Goal: Task Accomplishment & Management: Use online tool/utility

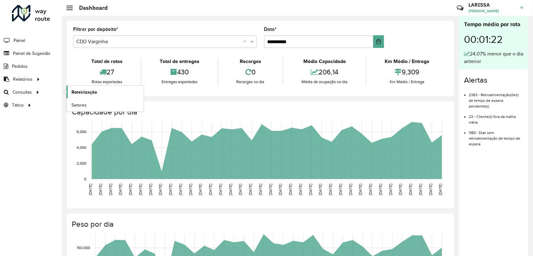
click at [73, 90] on span "Roteirização" at bounding box center [84, 92] width 26 height 7
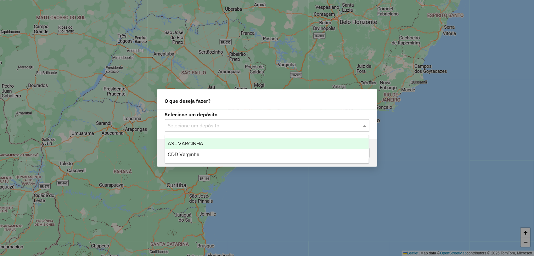
click at [216, 123] on input "text" at bounding box center [261, 126] width 186 height 8
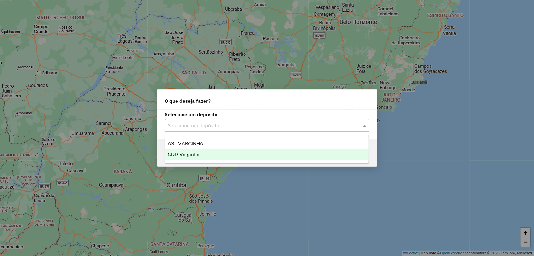
click at [210, 154] on div "CDD Varginha" at bounding box center [267, 154] width 204 height 11
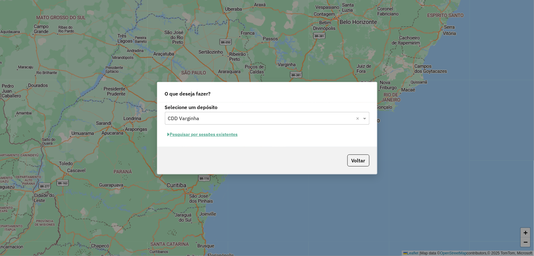
click at [228, 138] on button "Pesquisar por sessões existentes" at bounding box center [203, 134] width 76 height 10
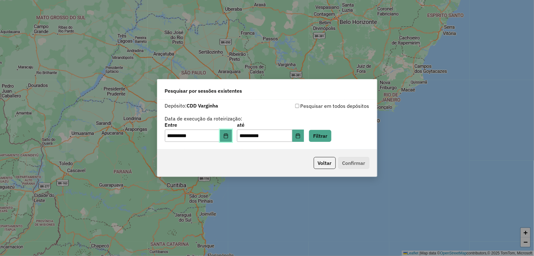
click at [232, 133] on button "Choose Date" at bounding box center [226, 135] width 12 height 13
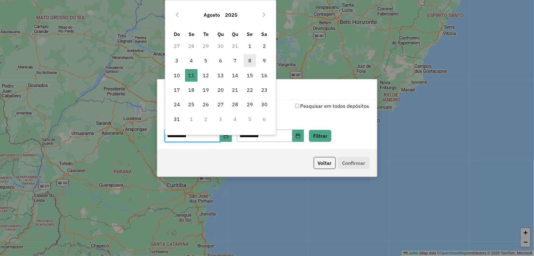
click at [252, 57] on span "8" at bounding box center [250, 60] width 13 height 13
type input "**********"
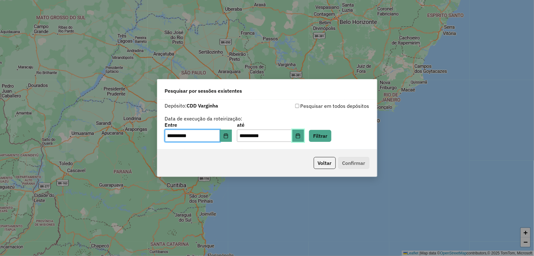
click at [304, 139] on button "Choose Date" at bounding box center [298, 135] width 12 height 13
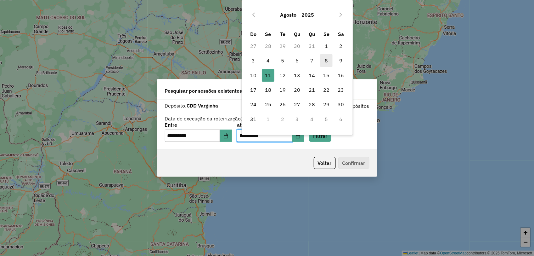
click at [328, 60] on span "8" at bounding box center [326, 60] width 13 height 13
type input "**********"
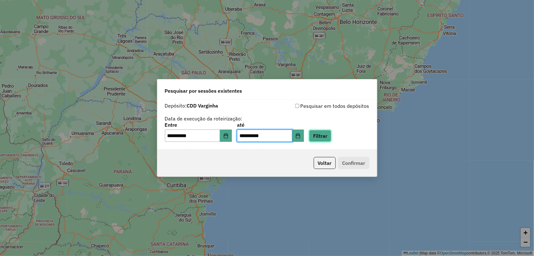
click at [332, 136] on button "Filtrar" at bounding box center [320, 136] width 22 height 12
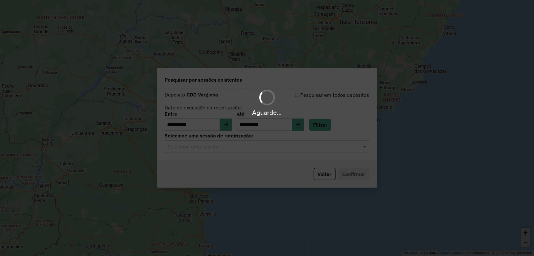
click at [250, 150] on input "text" at bounding box center [261, 147] width 186 height 8
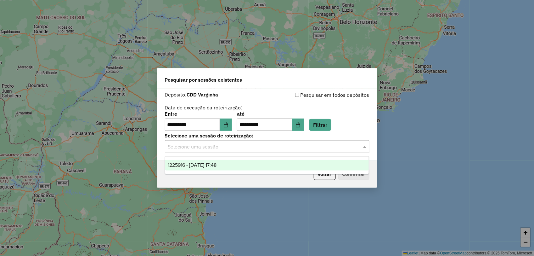
click at [234, 162] on div "1225916 - 08/08/2025 17:48" at bounding box center [267, 165] width 204 height 11
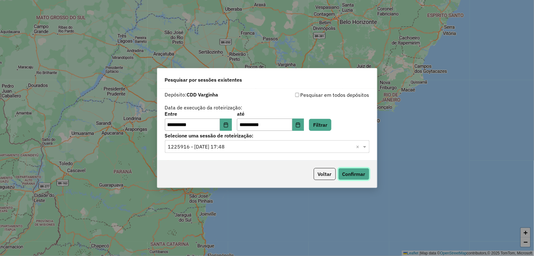
click at [357, 175] on button "Confirmar" at bounding box center [353, 174] width 31 height 12
click at [229, 123] on icon "Choose Date" at bounding box center [226, 124] width 5 height 5
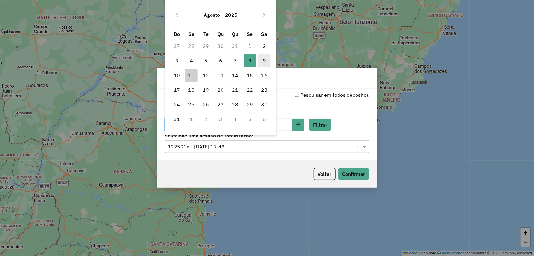
click at [264, 58] on span "9" at bounding box center [264, 60] width 13 height 13
type input "**********"
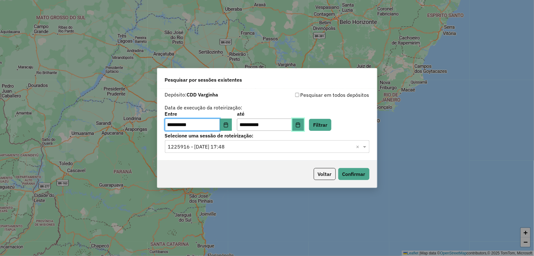
click at [304, 124] on button "Choose Date" at bounding box center [298, 124] width 12 height 13
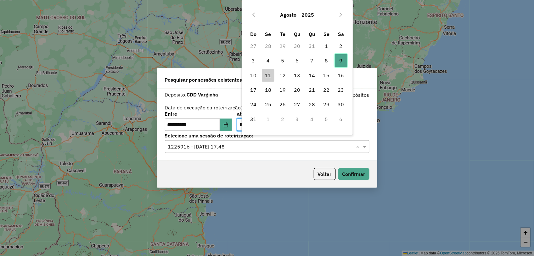
click at [347, 56] on span "9" at bounding box center [341, 60] width 13 height 13
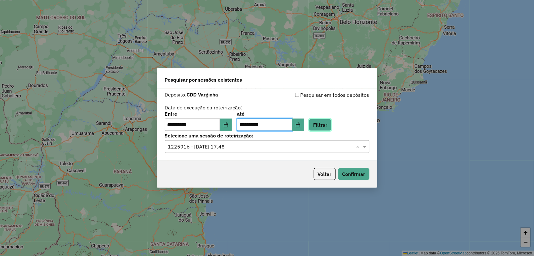
click at [330, 125] on button "Filtrar" at bounding box center [320, 125] width 22 height 12
click at [241, 148] on input "text" at bounding box center [261, 147] width 186 height 8
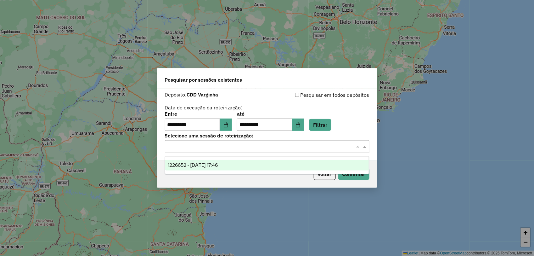
click at [236, 162] on div "1226652 - 09/08/2025 17:46" at bounding box center [267, 165] width 204 height 11
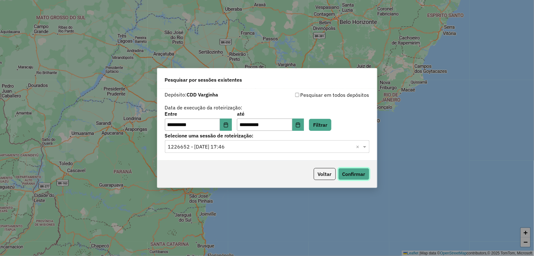
click at [350, 174] on button "Confirmar" at bounding box center [353, 174] width 31 height 12
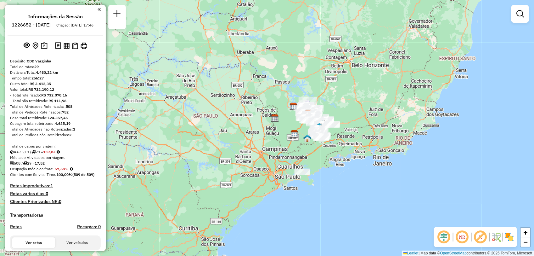
click at [293, 146] on div "Rota 18 - Placa FNO4D47 32201175 - NADIR IMACULADA CUST Janela de atendimento G…" at bounding box center [267, 128] width 534 height 256
